Goal: Check status: Check status

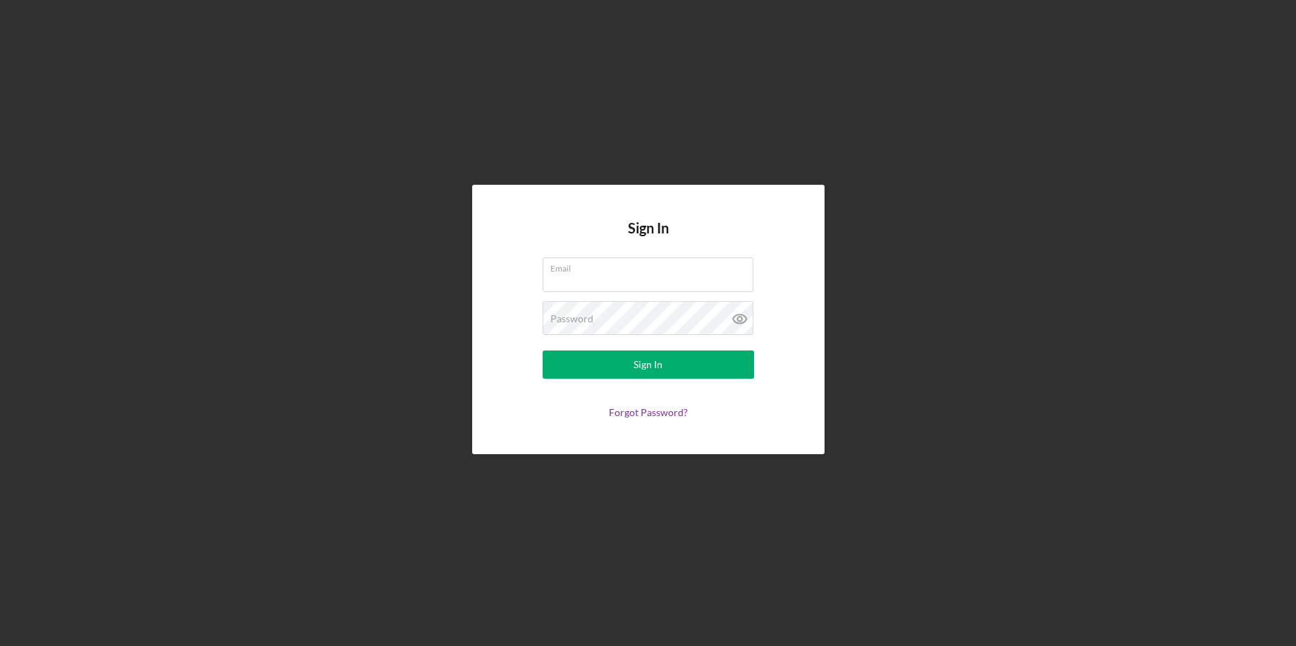
type input "[EMAIL_ADDRESS][DOMAIN_NAME]"
click at [606, 317] on div "Password" at bounding box center [648, 318] width 211 height 35
click at [737, 321] on icon at bounding box center [740, 318] width 35 height 35
click at [543, 350] on button "Sign In" at bounding box center [648, 364] width 211 height 28
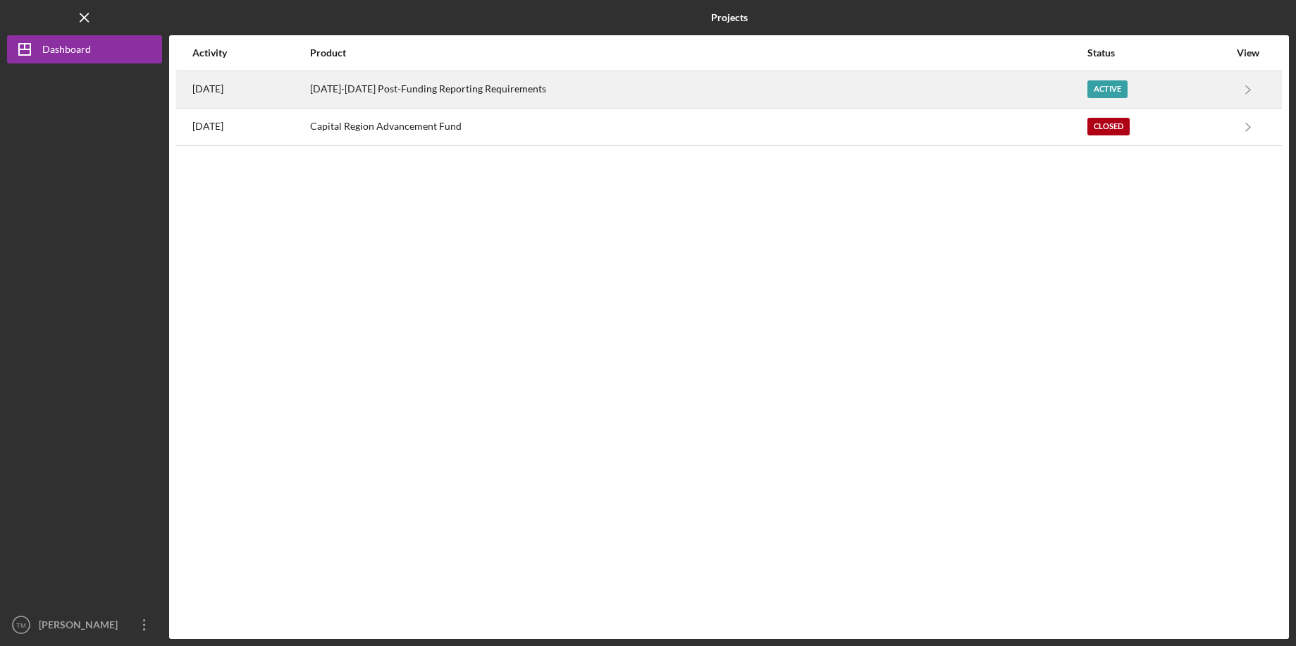
click at [547, 104] on div "[DATE]-[DATE] Post-Funding Reporting Requirements" at bounding box center [698, 89] width 776 height 35
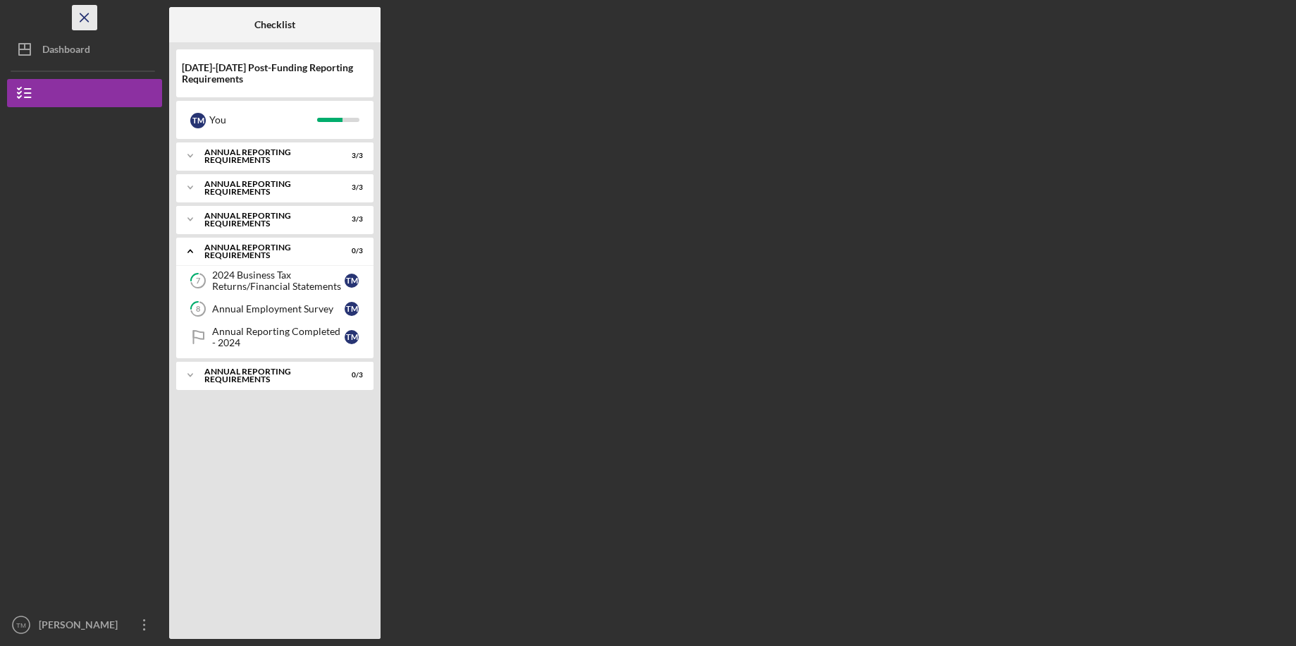
click at [89, 20] on icon "Icon/Menu Close" at bounding box center [85, 18] width 32 height 32
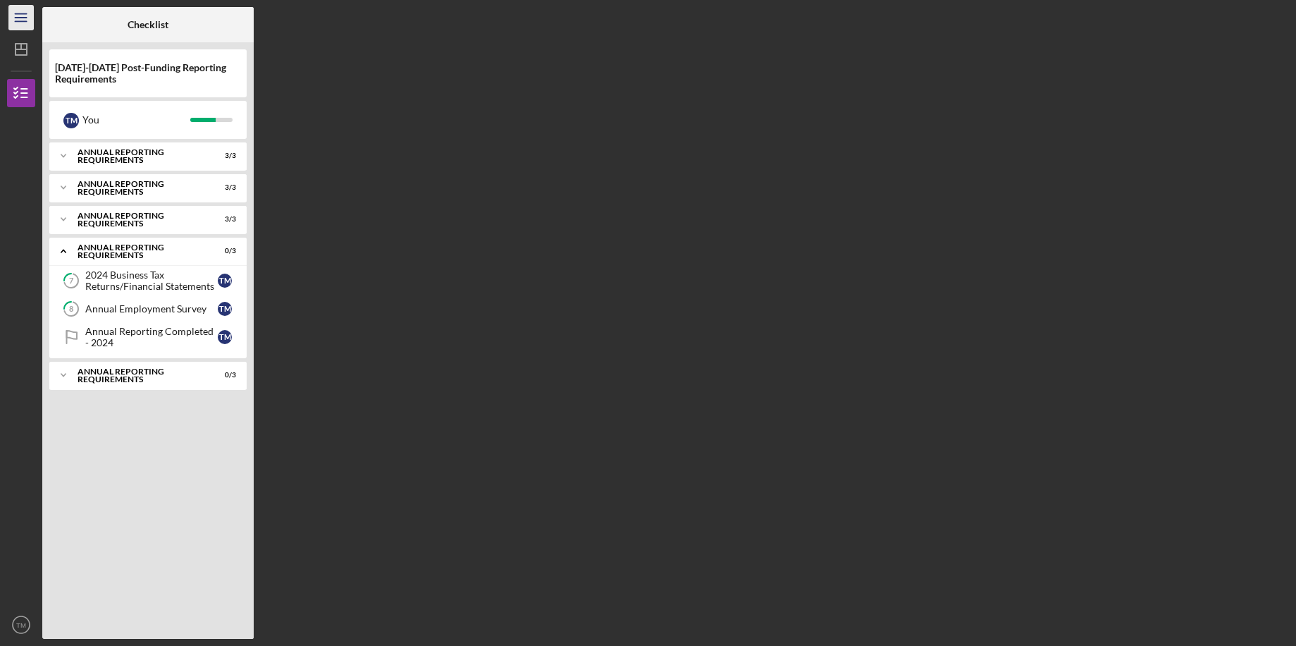
click at [32, 20] on icon "Icon/Menu" at bounding box center [22, 18] width 32 height 32
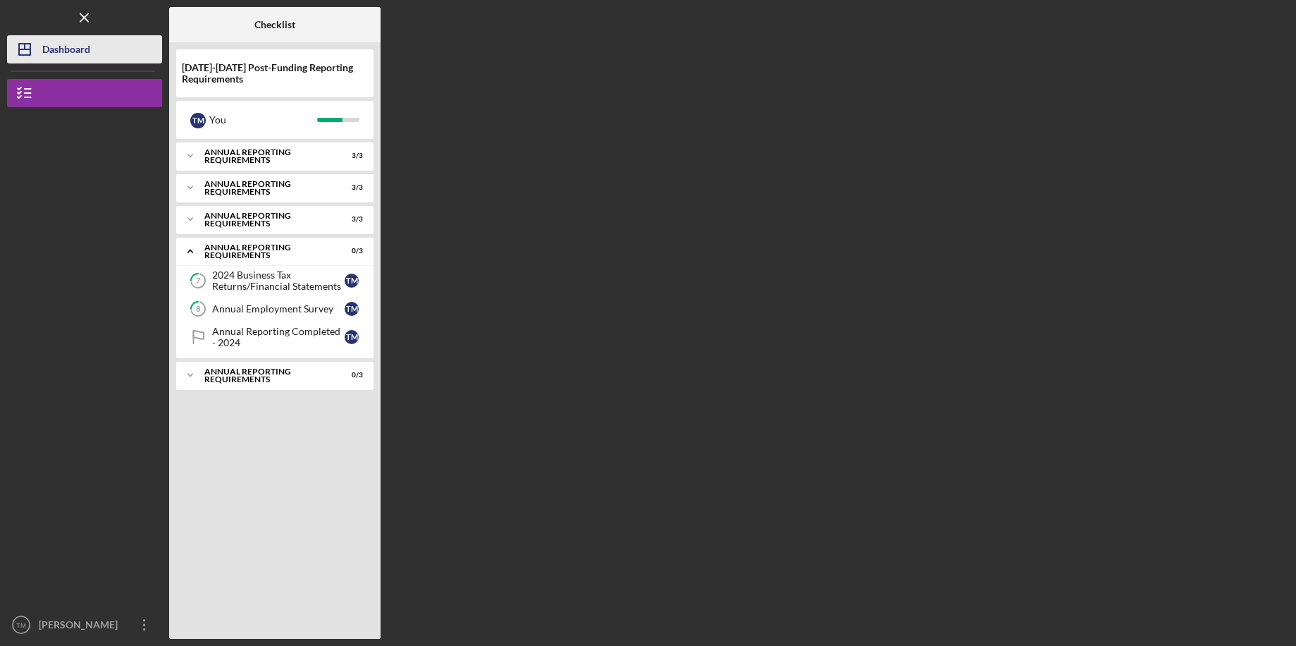
click at [62, 47] on div "Dashboard" at bounding box center [66, 51] width 48 height 32
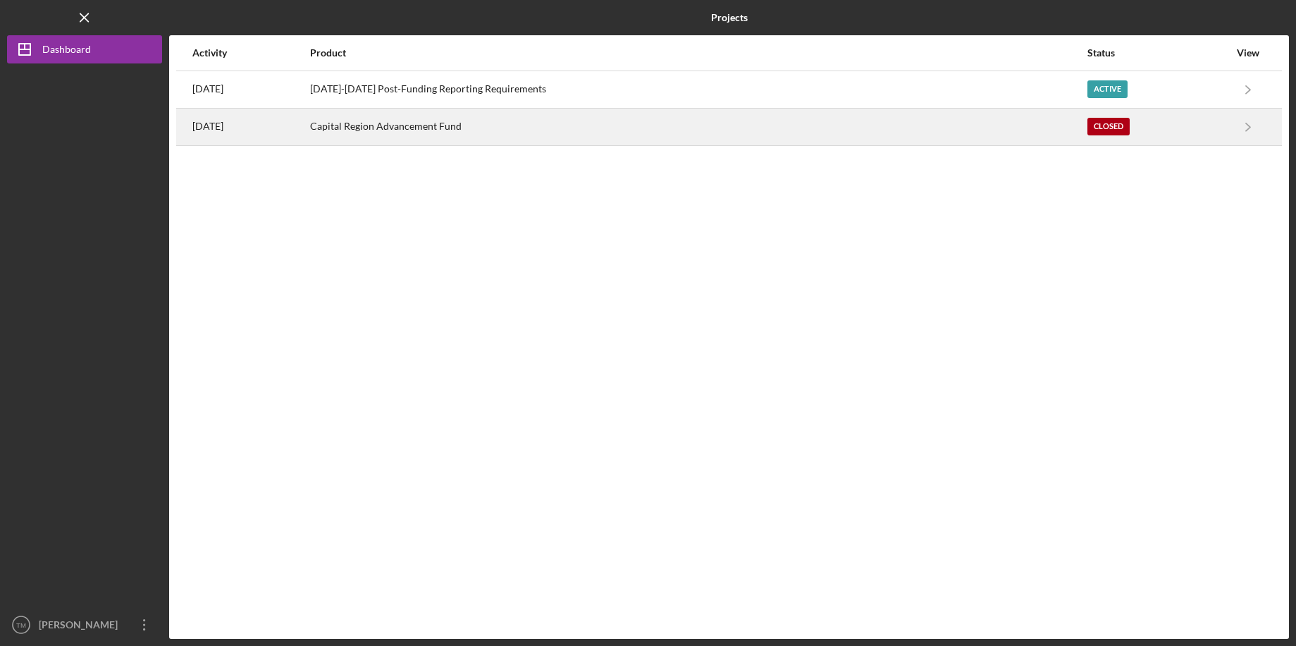
click at [435, 127] on div "Capital Region Advancement Fund" at bounding box center [698, 126] width 776 height 35
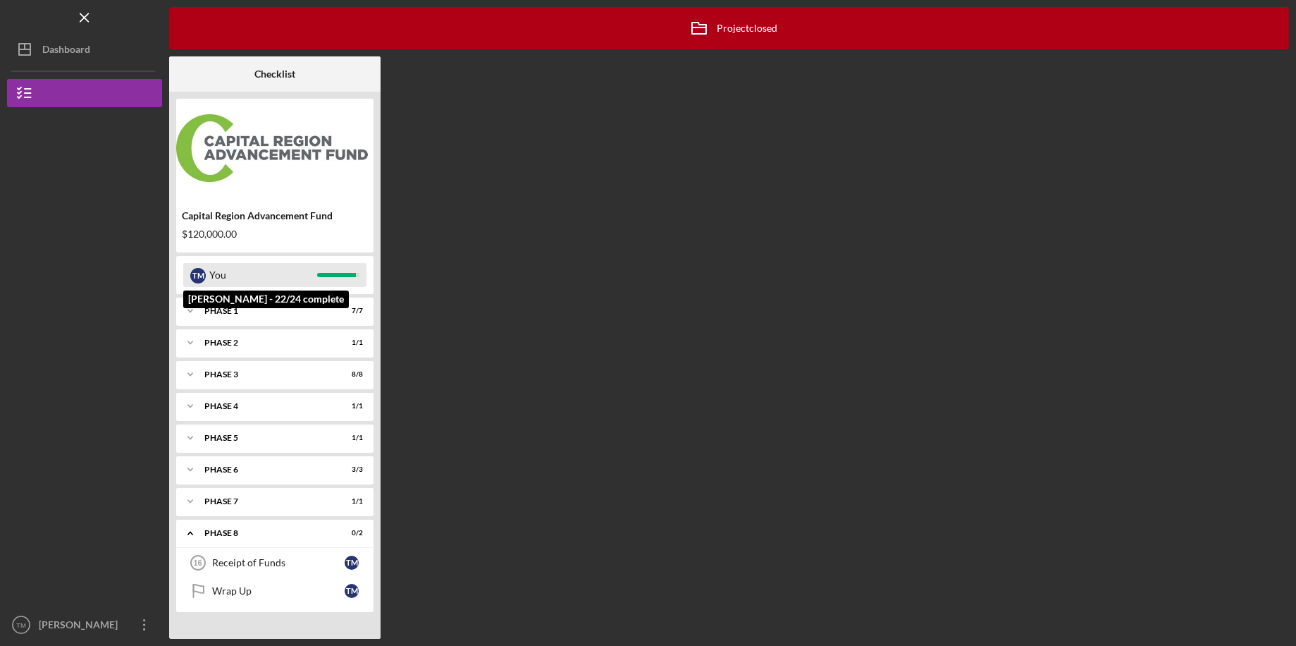
click at [259, 277] on div "You" at bounding box center [263, 275] width 108 height 24
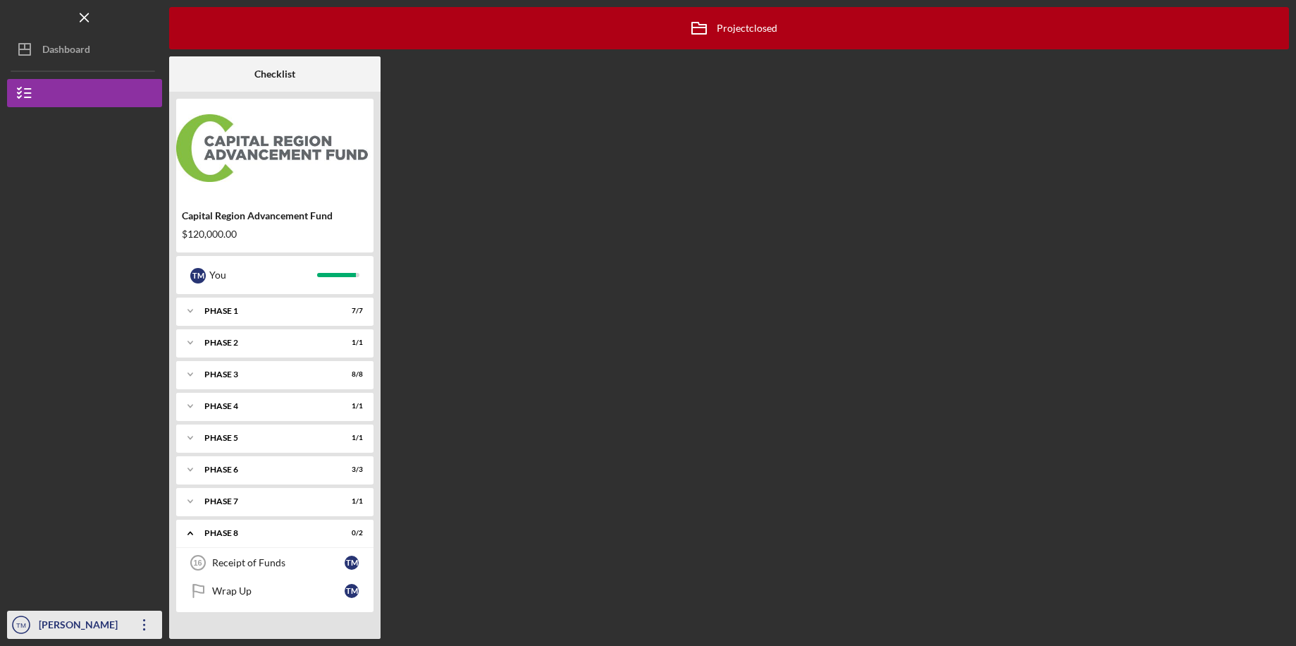
click at [147, 623] on icon "Icon/Overflow" at bounding box center [144, 624] width 35 height 35
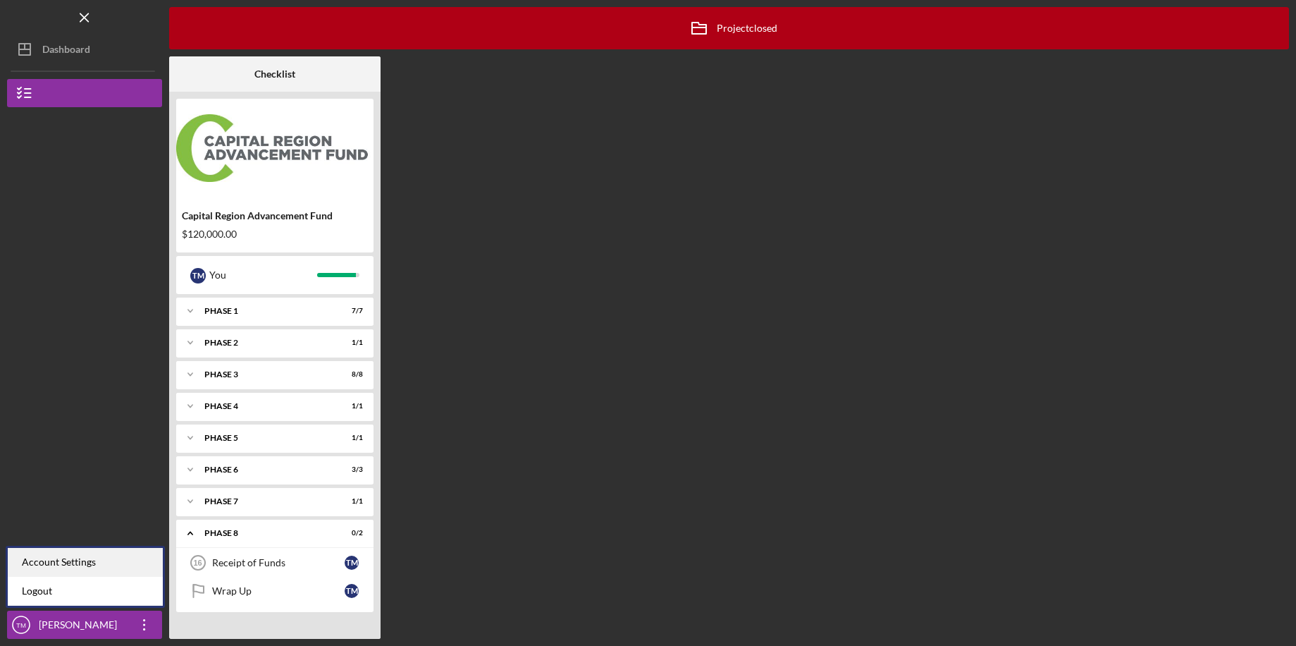
click at [88, 559] on div "Account Settings" at bounding box center [85, 562] width 155 height 29
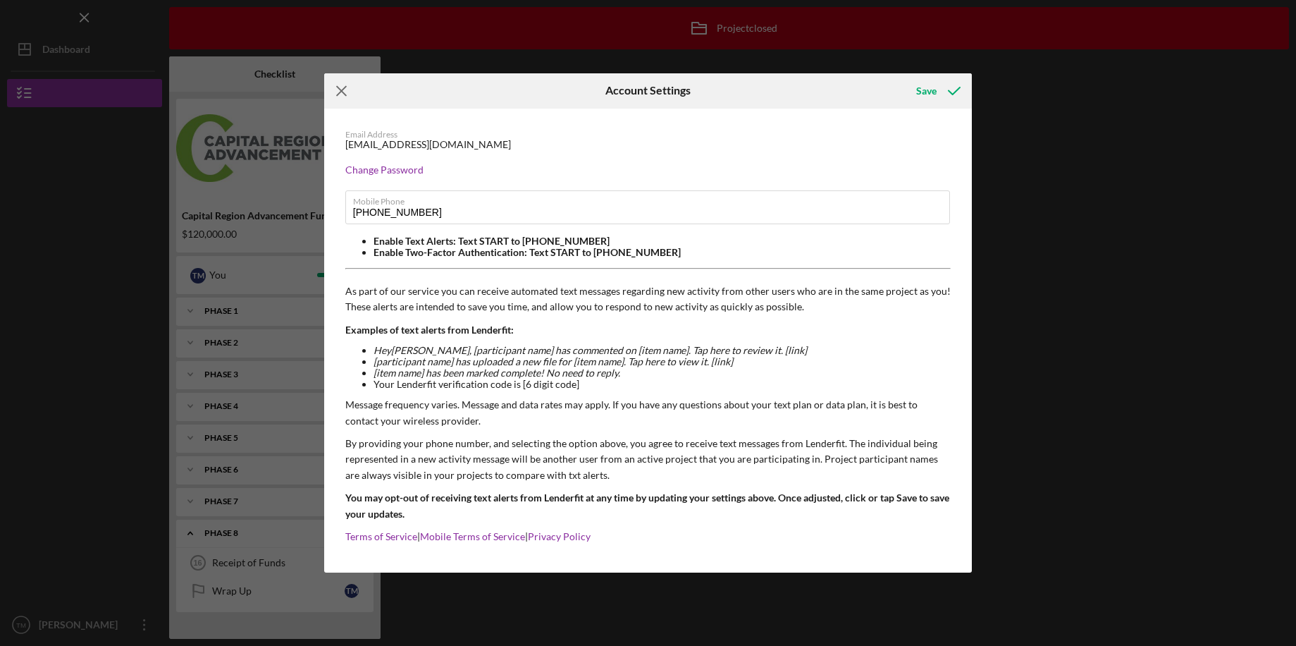
click at [344, 90] on icon "Icon/Menu Close" at bounding box center [341, 90] width 35 height 35
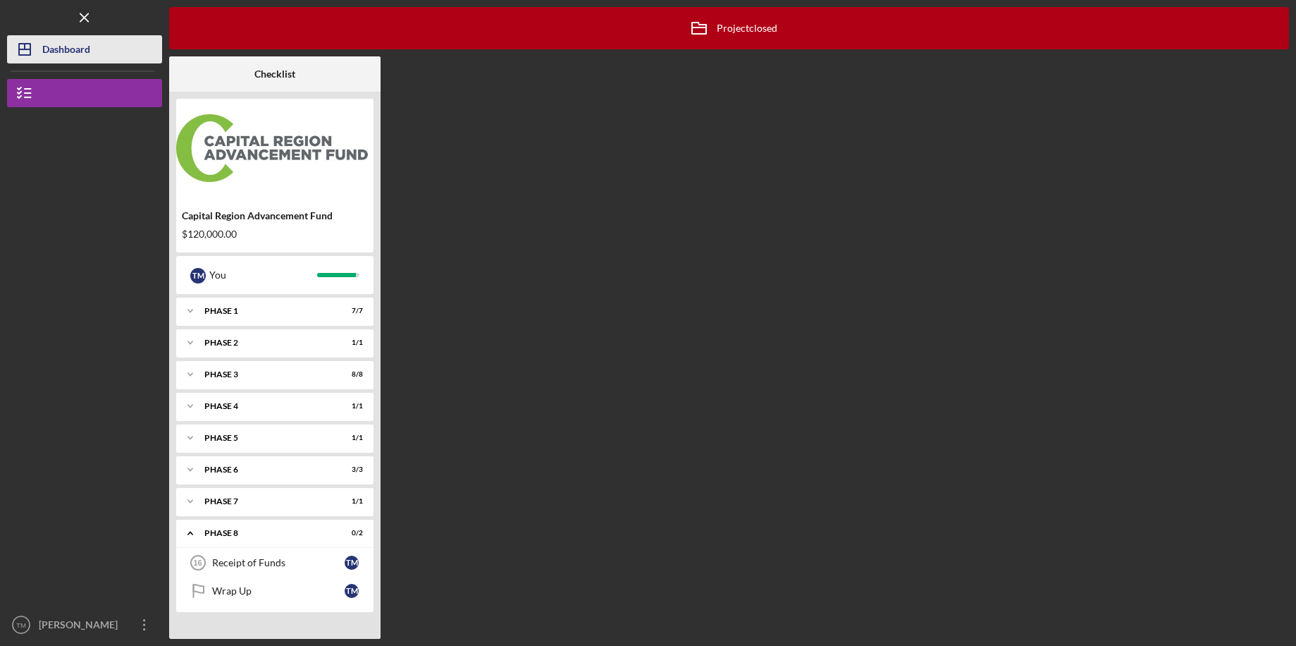
click at [90, 59] on div "Dashboard" at bounding box center [66, 51] width 48 height 32
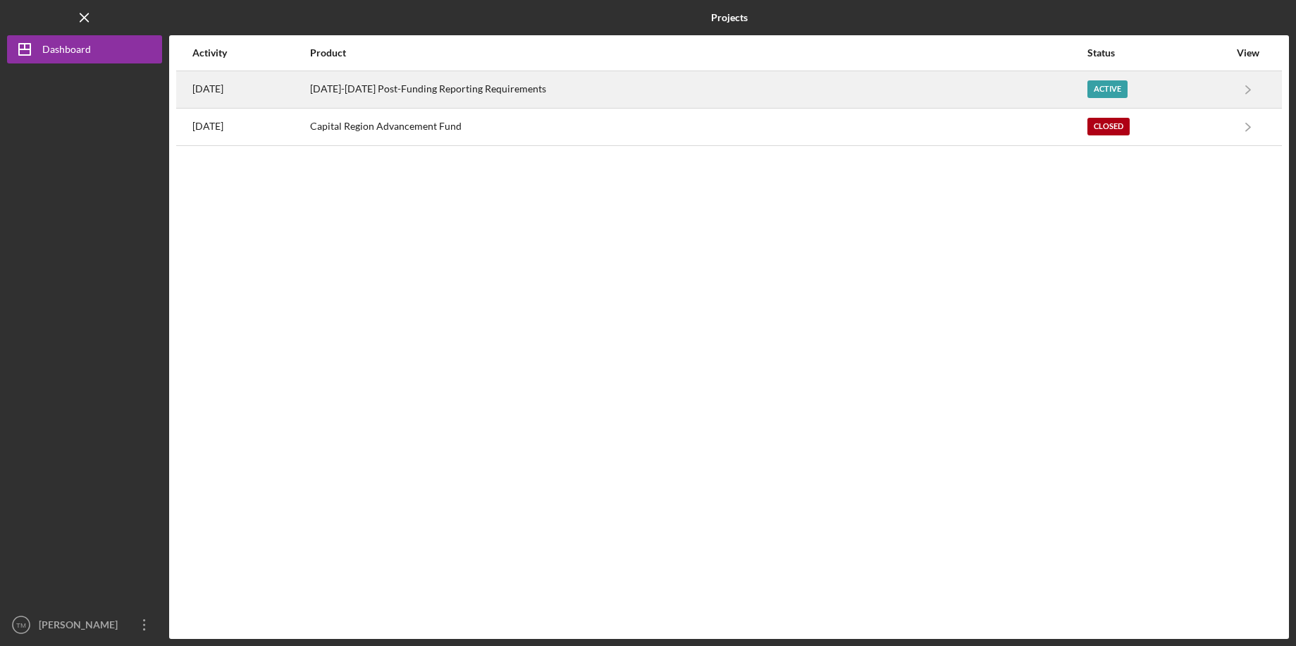
click at [622, 80] on div "[DATE]-[DATE] Post-Funding Reporting Requirements" at bounding box center [698, 89] width 776 height 35
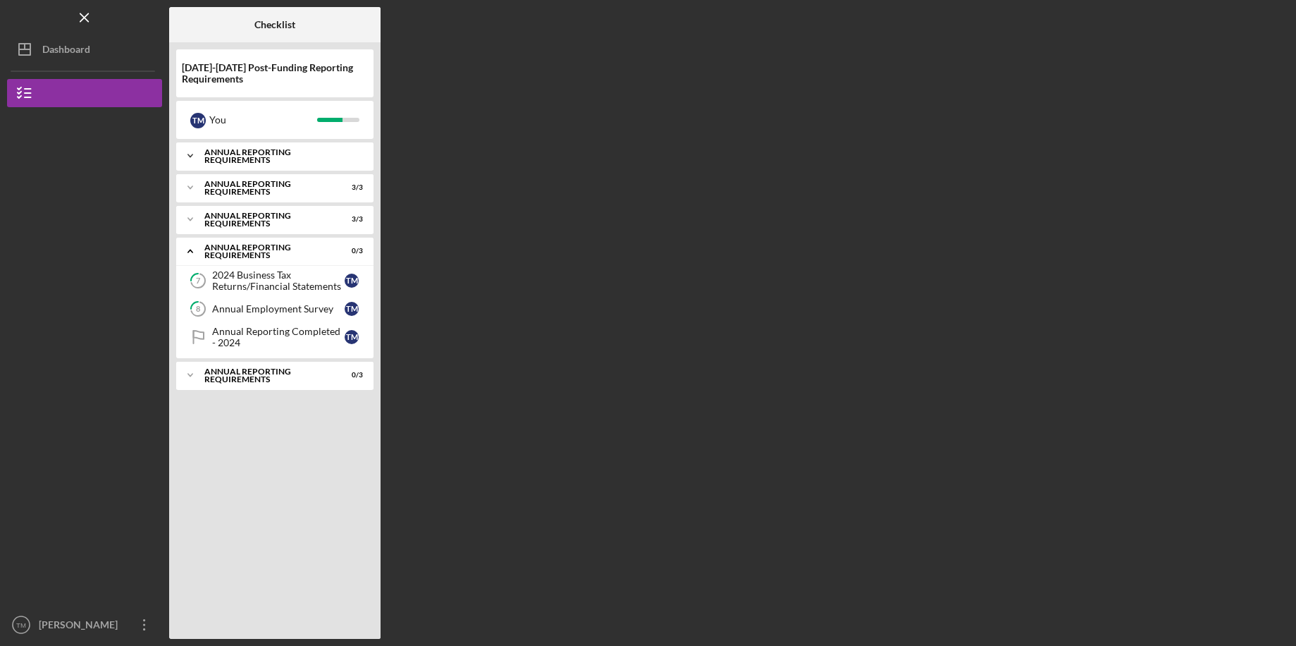
click at [261, 152] on div "Annual Reporting Requirements" at bounding box center [280, 156] width 152 height 16
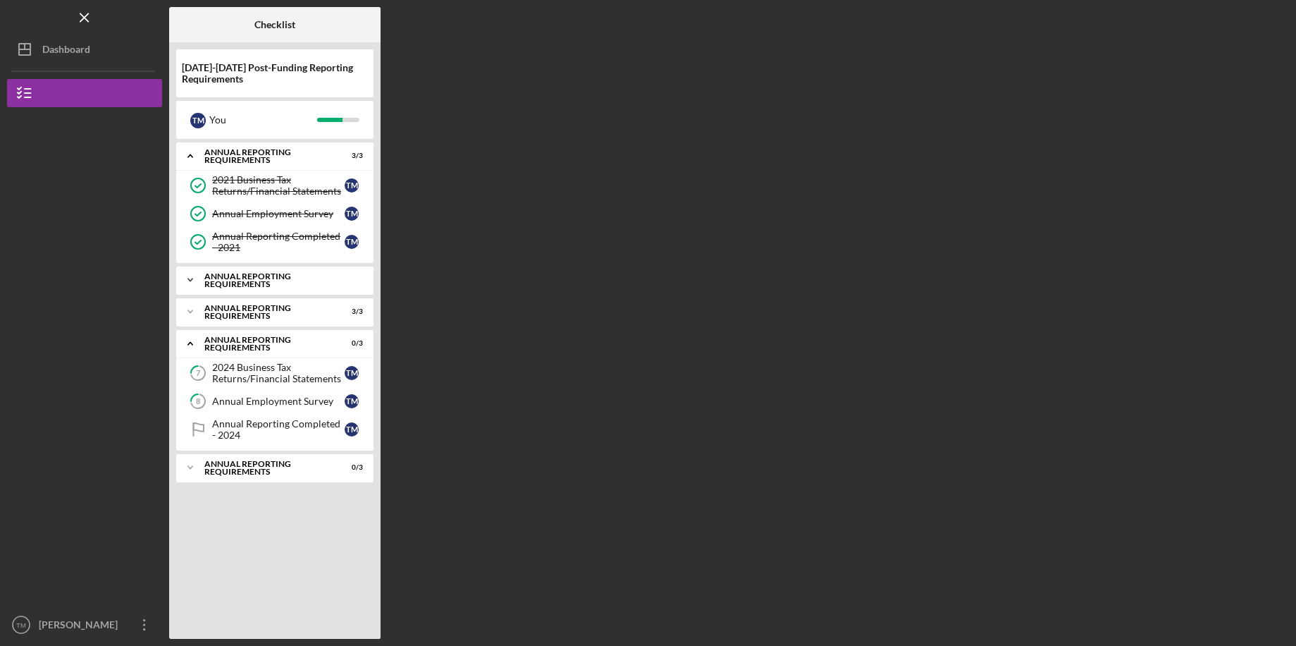
click at [271, 271] on div "Icon/Expander Annual Reporting Requirements 3 / 3" at bounding box center [274, 280] width 197 height 28
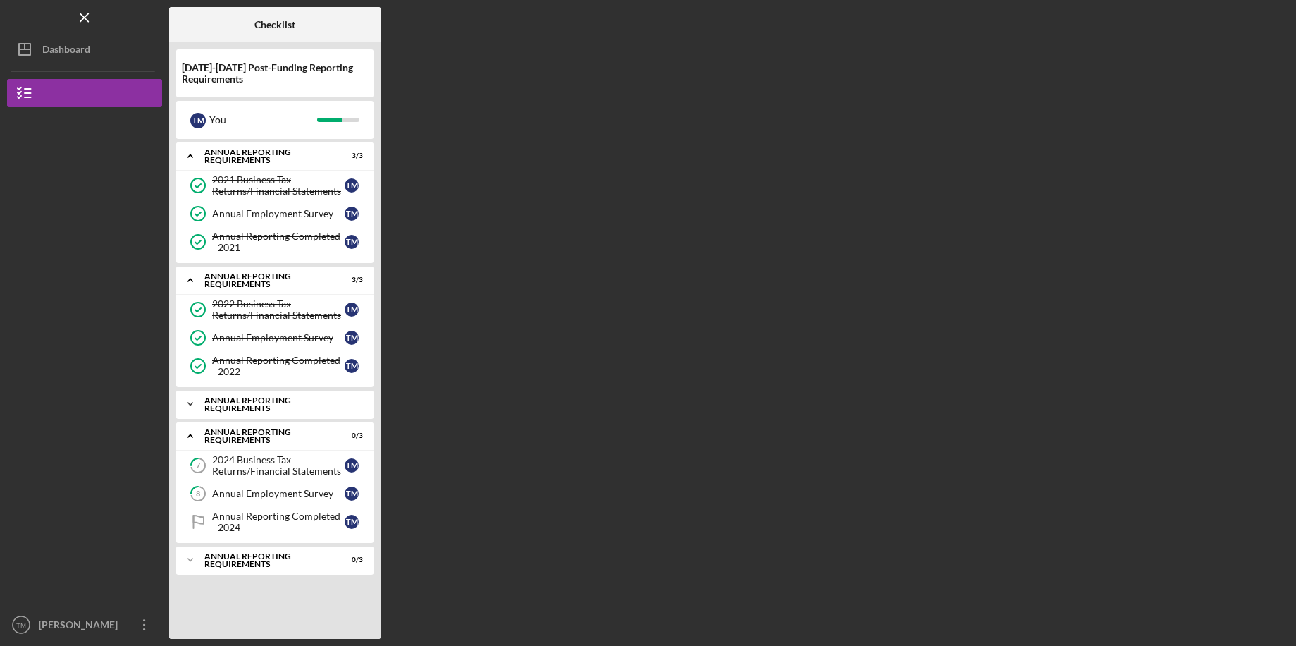
click at [263, 401] on div "Annual Reporting Requirements" at bounding box center [280, 404] width 152 height 16
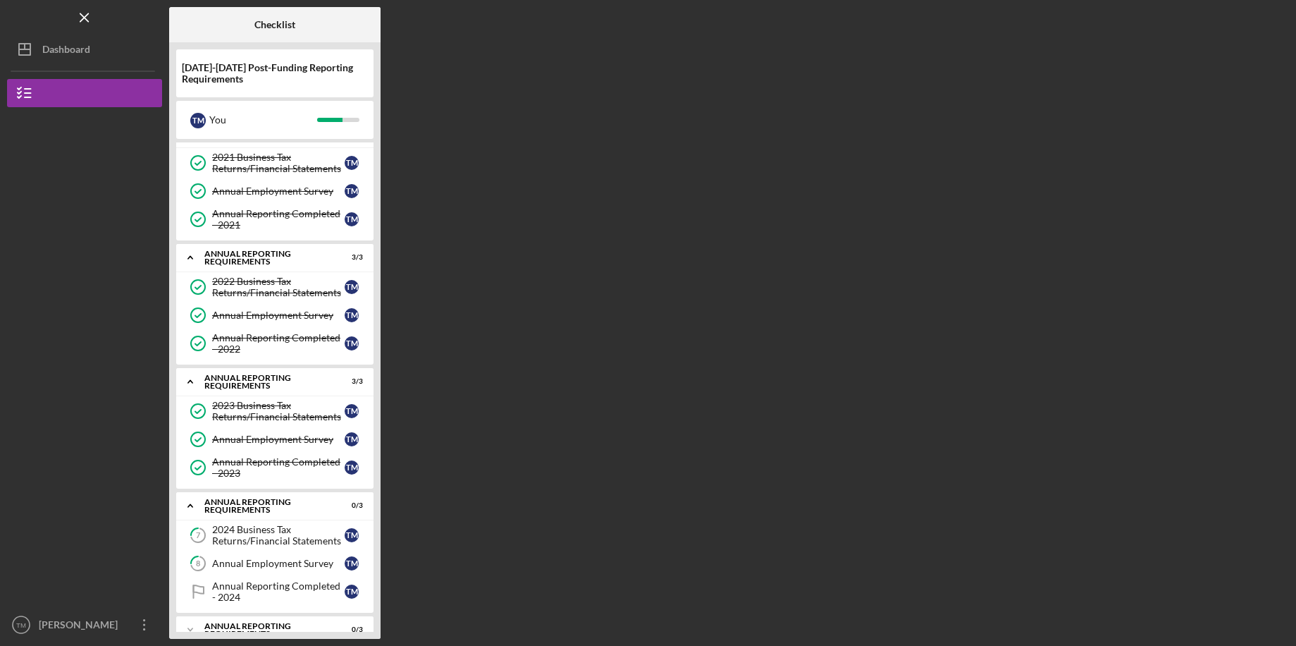
scroll to position [42, 0]
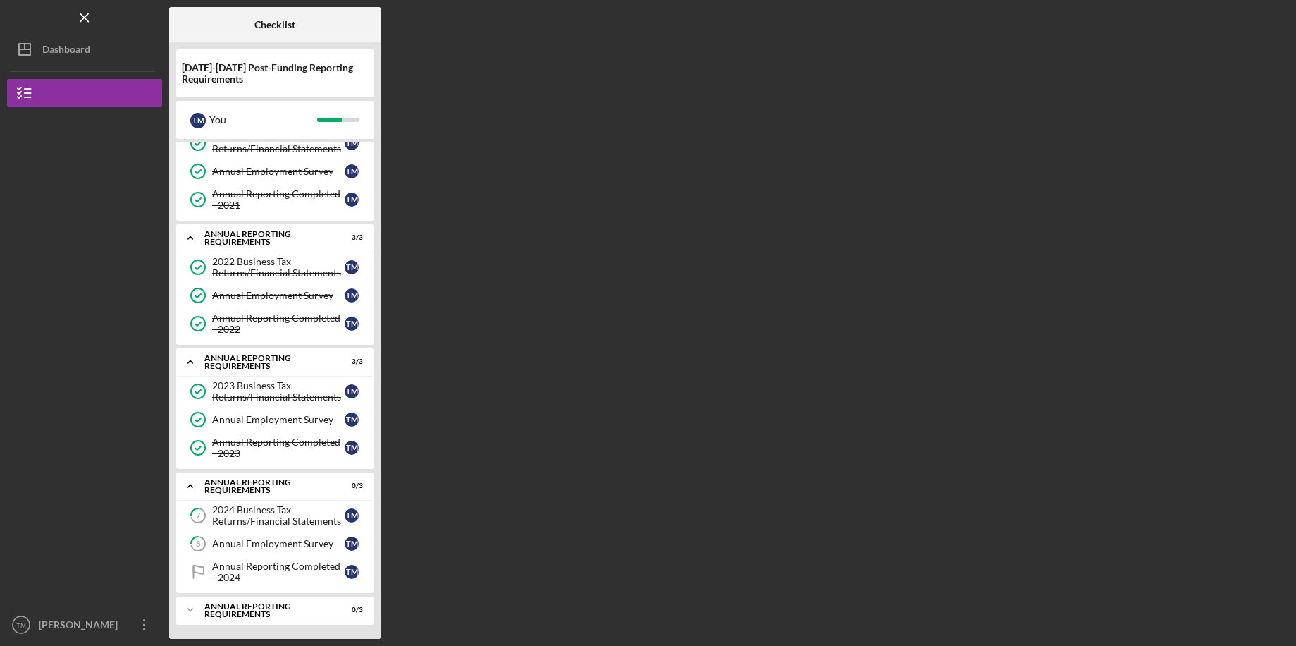
click at [242, 590] on div "7 2024 Business Tax Returns/Financial Statements T M 8 Annual Employment Survey…" at bounding box center [274, 547] width 197 height 92
click at [244, 606] on div "Annual Reporting Requirements" at bounding box center [280, 610] width 152 height 16
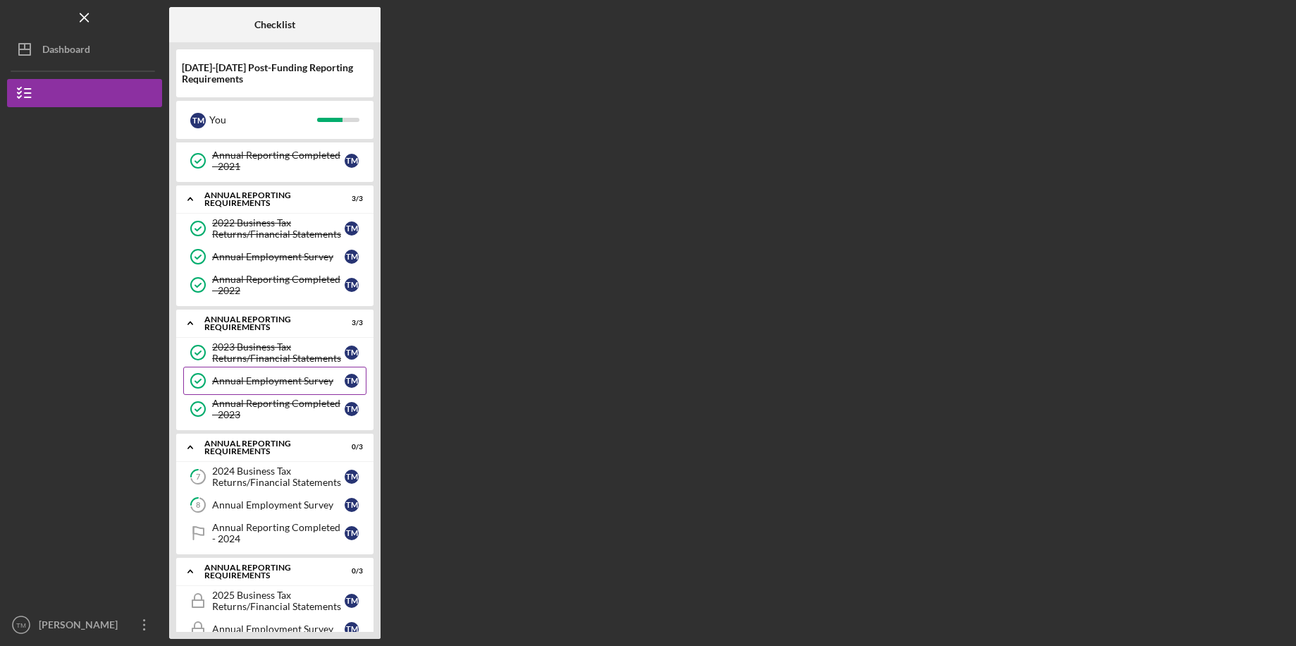
scroll to position [135, 0]
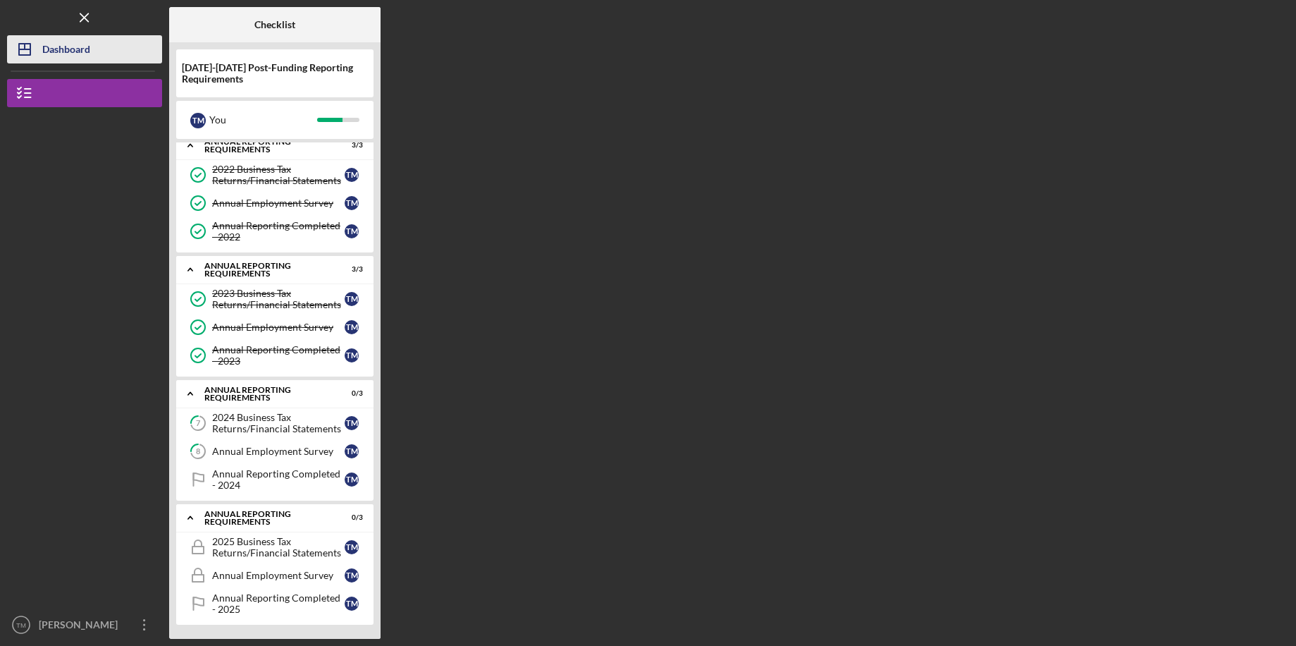
click at [30, 47] on polygon "button" at bounding box center [24, 49] width 11 height 11
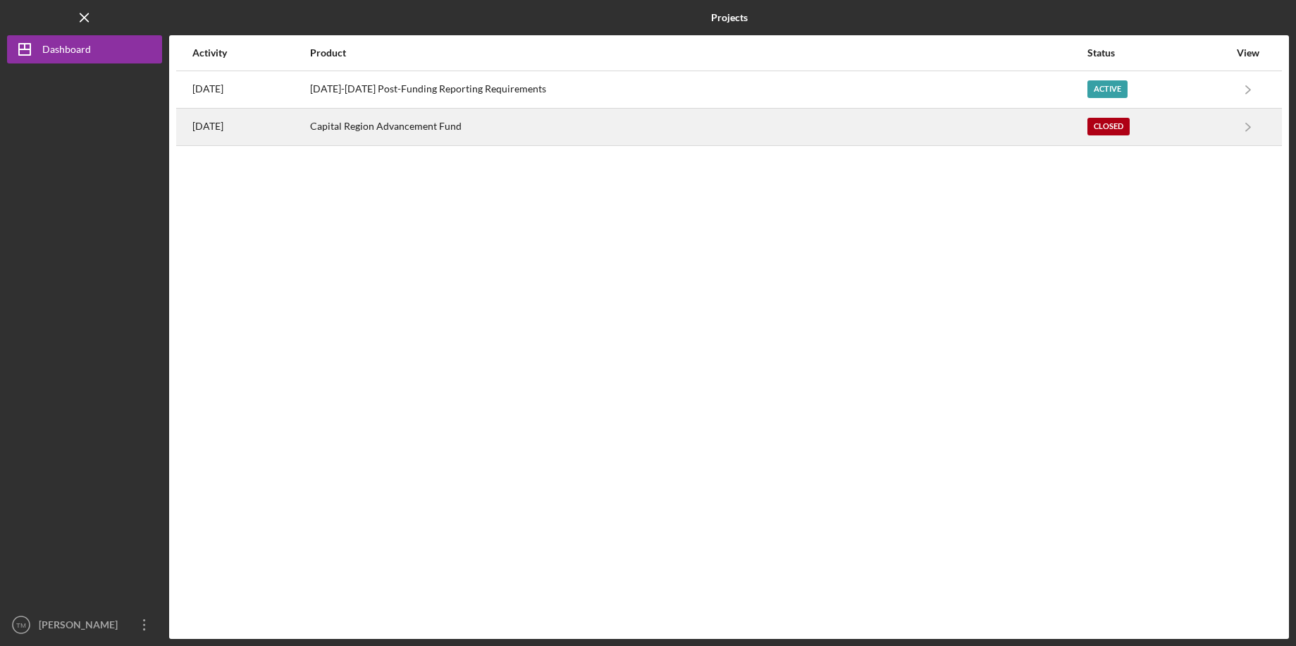
click at [309, 119] on div "[DATE]" at bounding box center [250, 126] width 116 height 35
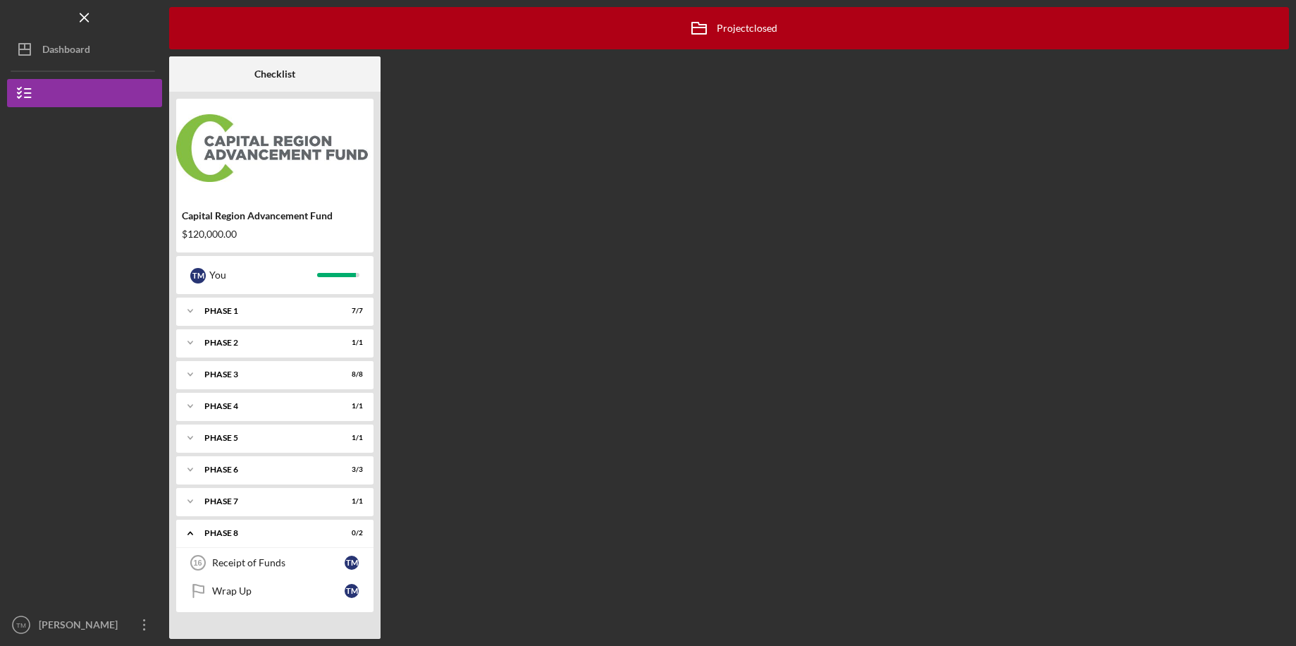
click at [273, 213] on div "Capital Region Advancement Fund" at bounding box center [275, 215] width 186 height 11
click at [283, 282] on div "You" at bounding box center [263, 275] width 108 height 24
click at [324, 279] on div "T M You" at bounding box center [274, 275] width 183 height 24
click at [73, 44] on div "Dashboard" at bounding box center [66, 51] width 48 height 32
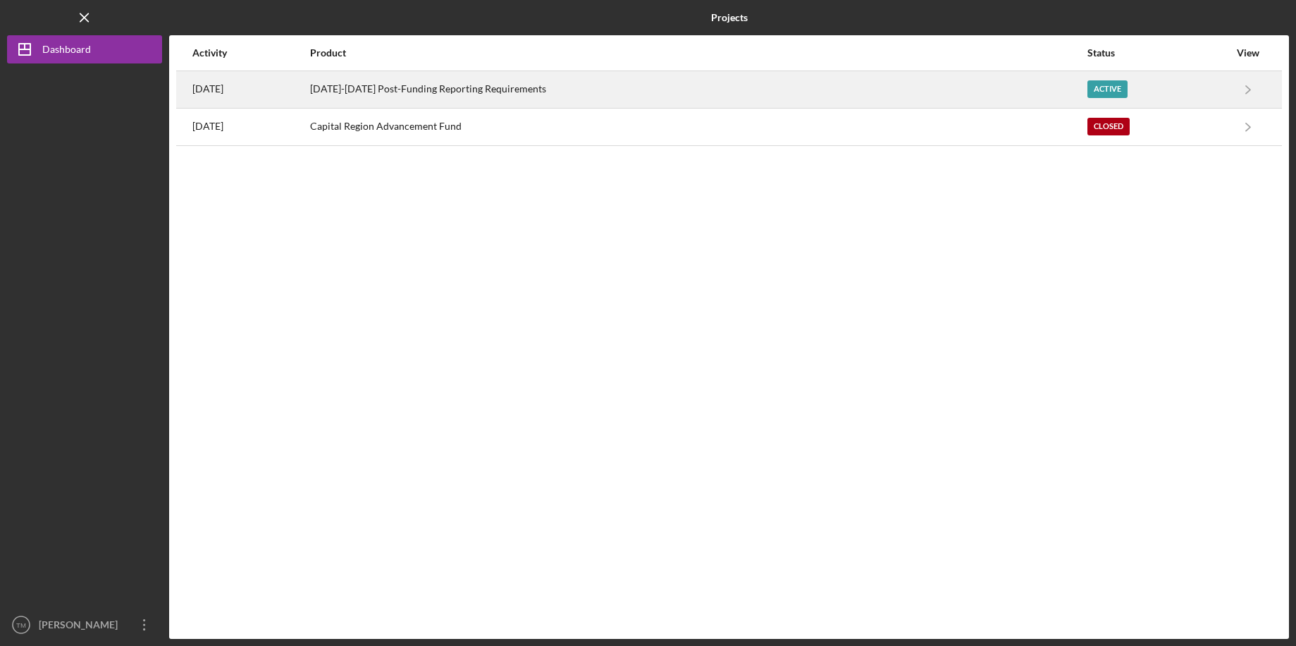
click at [525, 80] on div "[DATE]-[DATE] Post-Funding Reporting Requirements" at bounding box center [698, 89] width 776 height 35
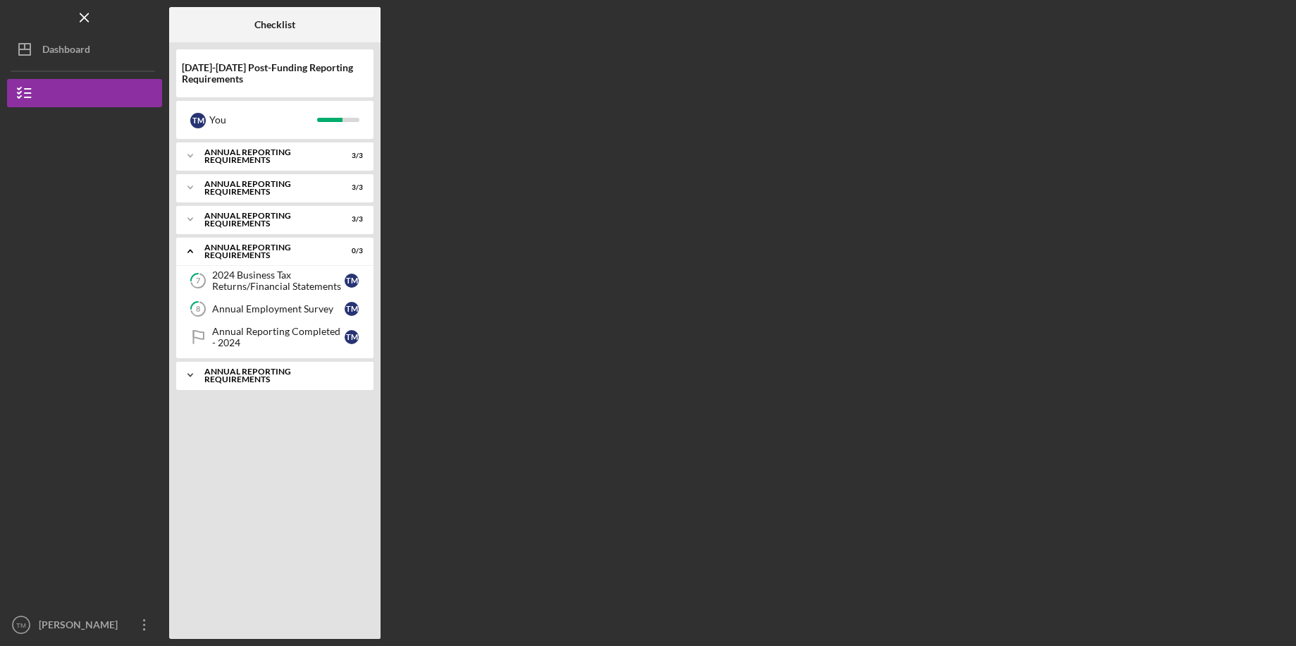
click at [319, 378] on div "Annual Reporting Requirements" at bounding box center [280, 375] width 152 height 16
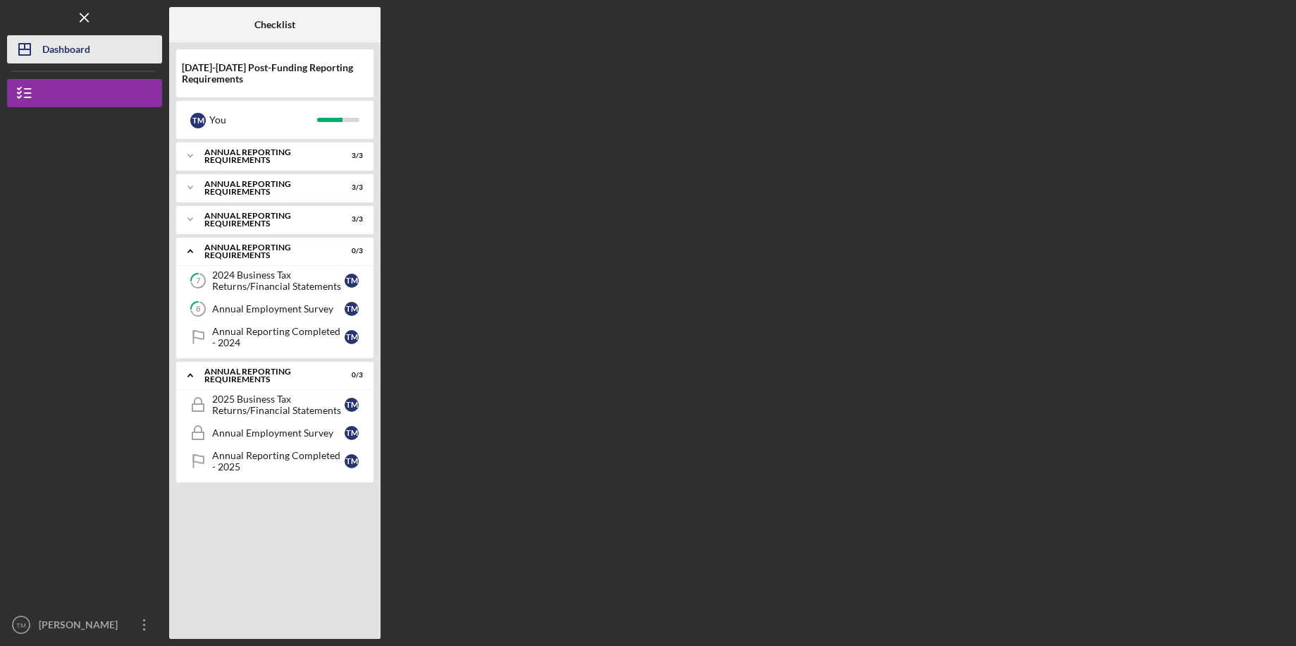
click at [104, 55] on button "Icon/Dashboard Dashboard" at bounding box center [84, 49] width 155 height 28
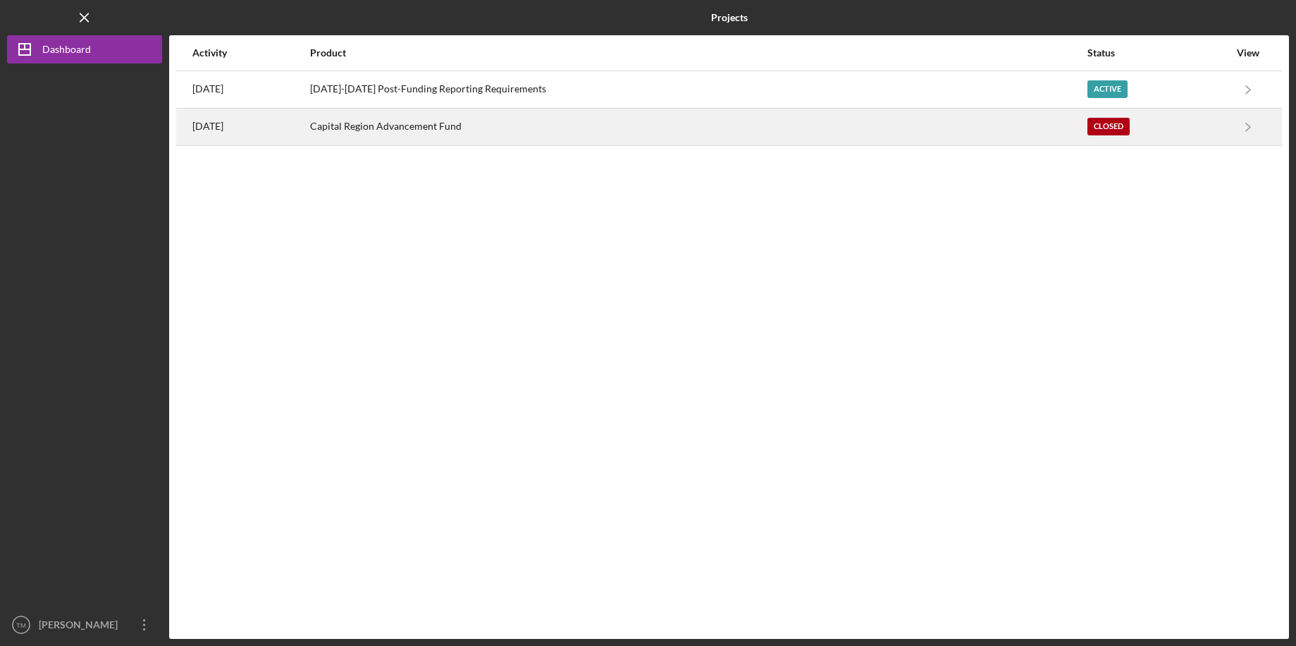
click at [645, 141] on div "Capital Region Advancement Fund" at bounding box center [698, 126] width 776 height 35
